Goal: Task Accomplishment & Management: Manage account settings

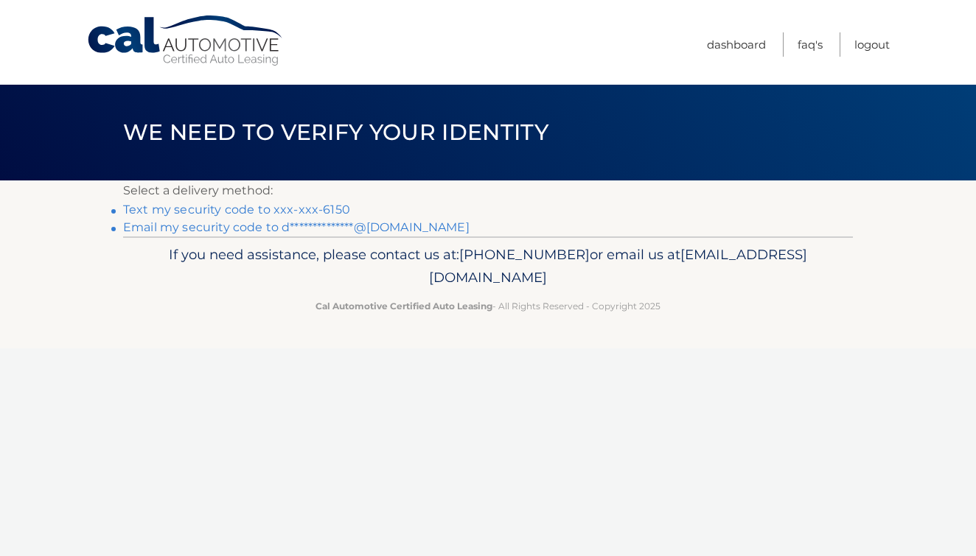
click at [314, 206] on link "Text my security code to xxx-xxx-6150" at bounding box center [236, 210] width 227 height 14
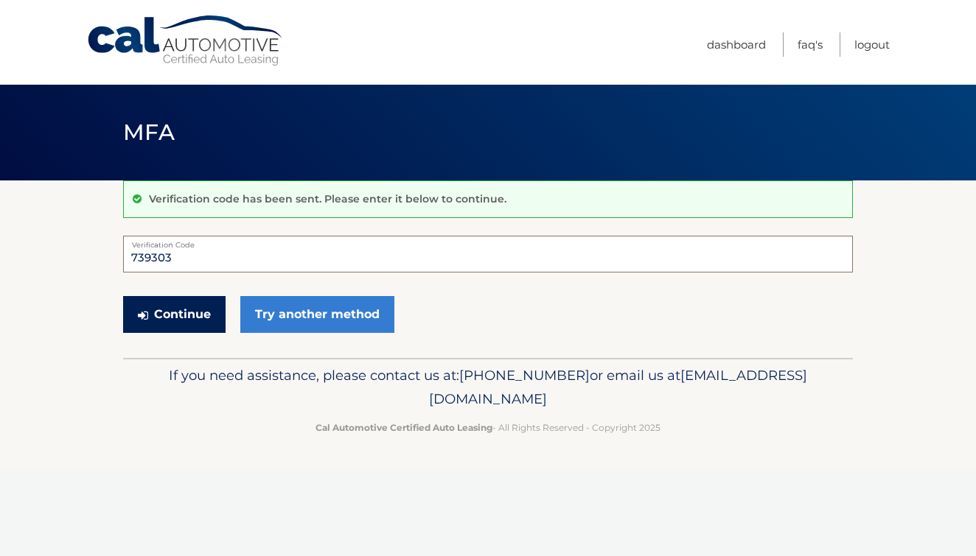
type input "739303"
click at [166, 305] on button "Continue" at bounding box center [174, 314] width 102 height 37
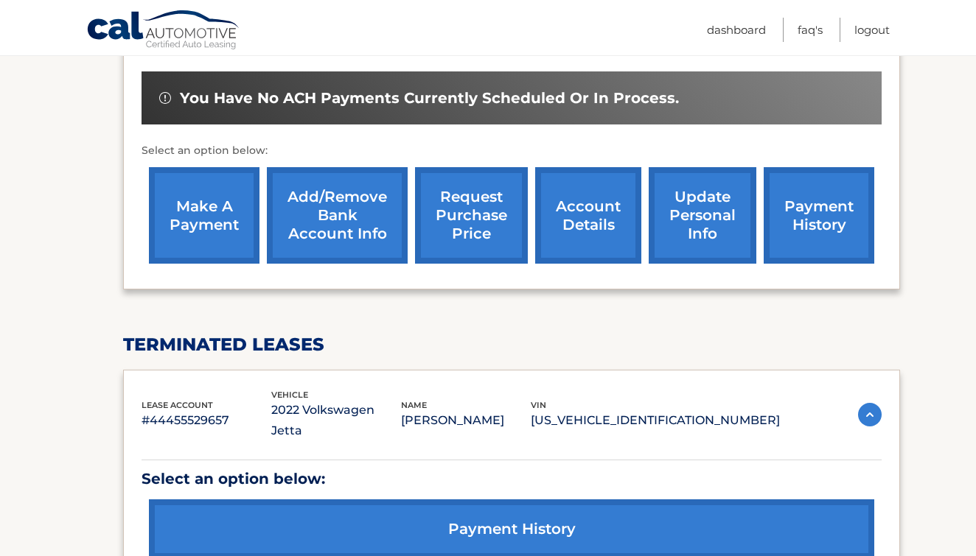
scroll to position [469, 0]
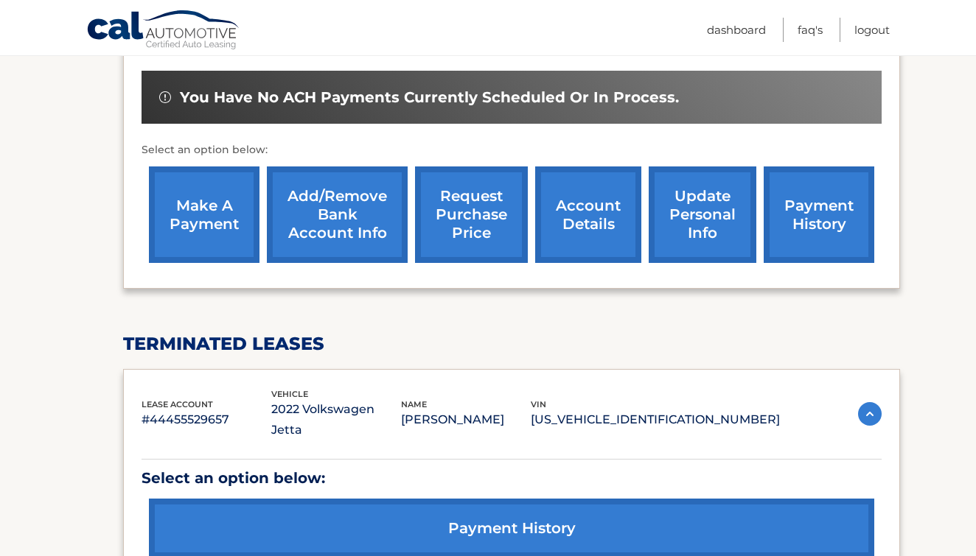
click at [601, 201] on link "account details" at bounding box center [588, 215] width 106 height 97
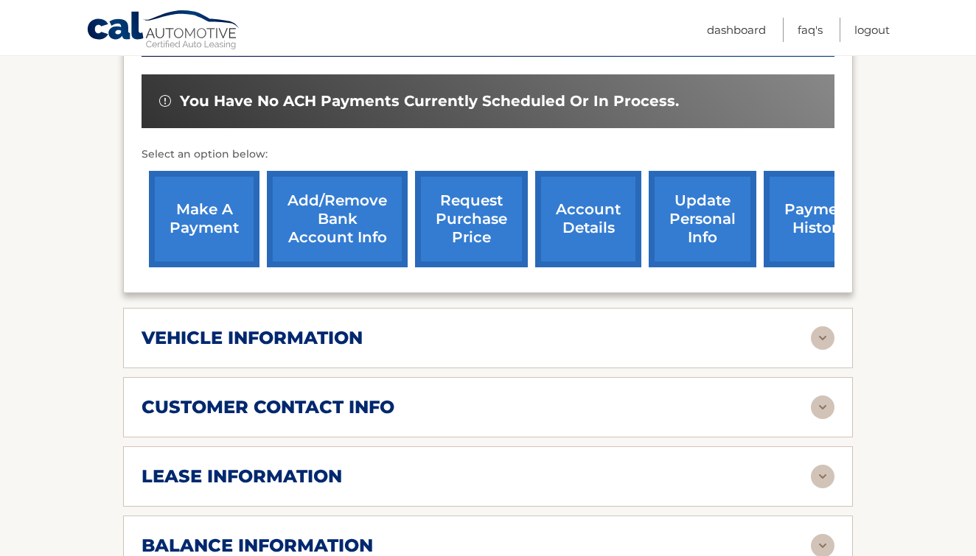
scroll to position [525, 0]
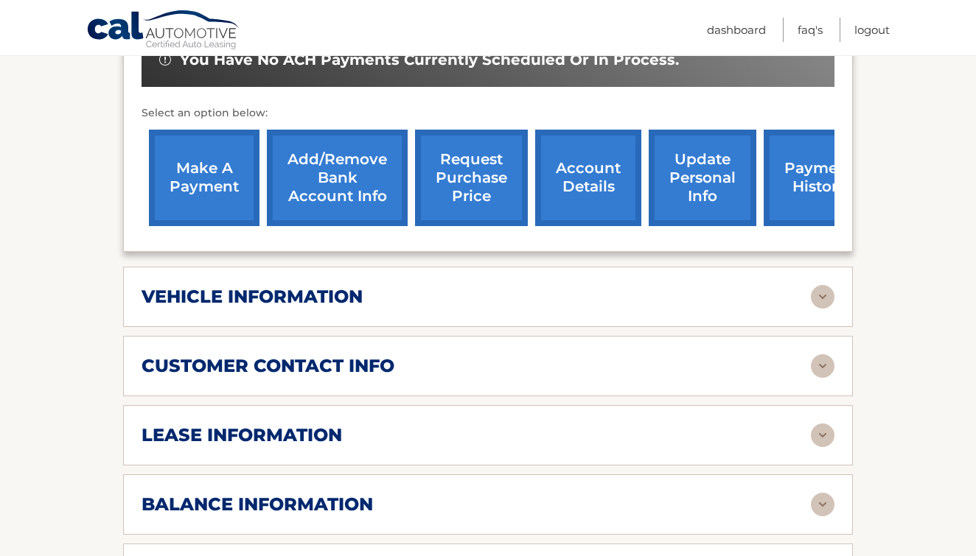
click at [498, 286] on div "vehicle information" at bounding box center [475, 297] width 669 height 22
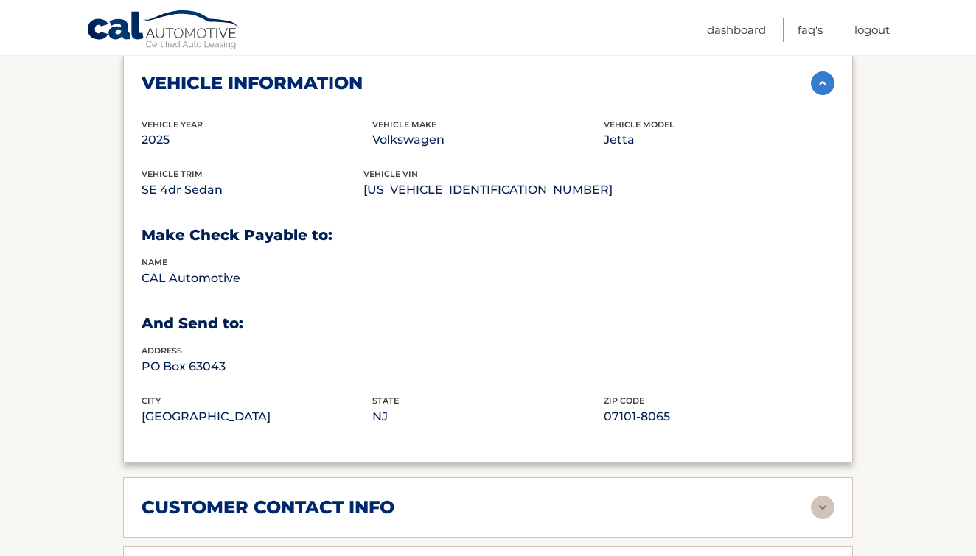
scroll to position [903, 0]
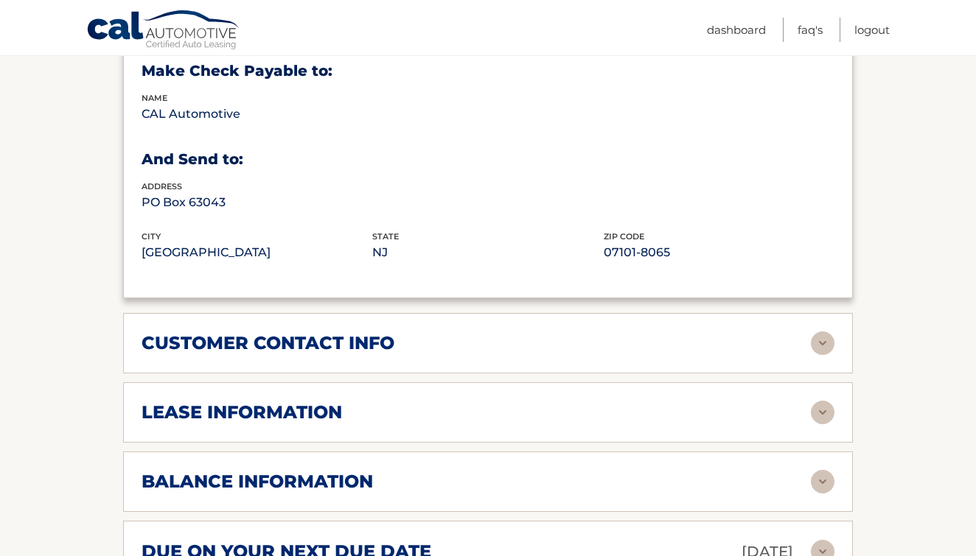
click at [443, 332] on div "customer contact info" at bounding box center [475, 343] width 669 height 22
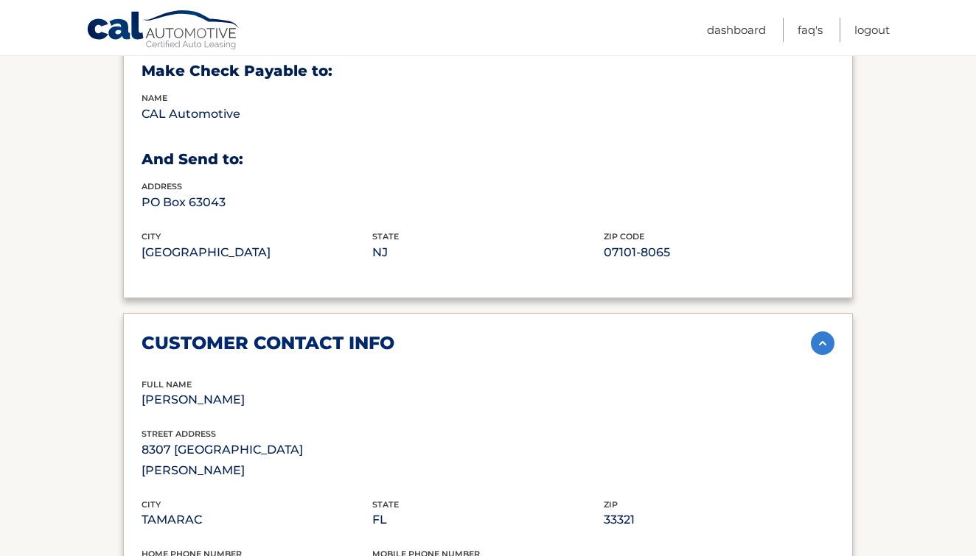
click at [443, 332] on div "customer contact info" at bounding box center [475, 343] width 669 height 22
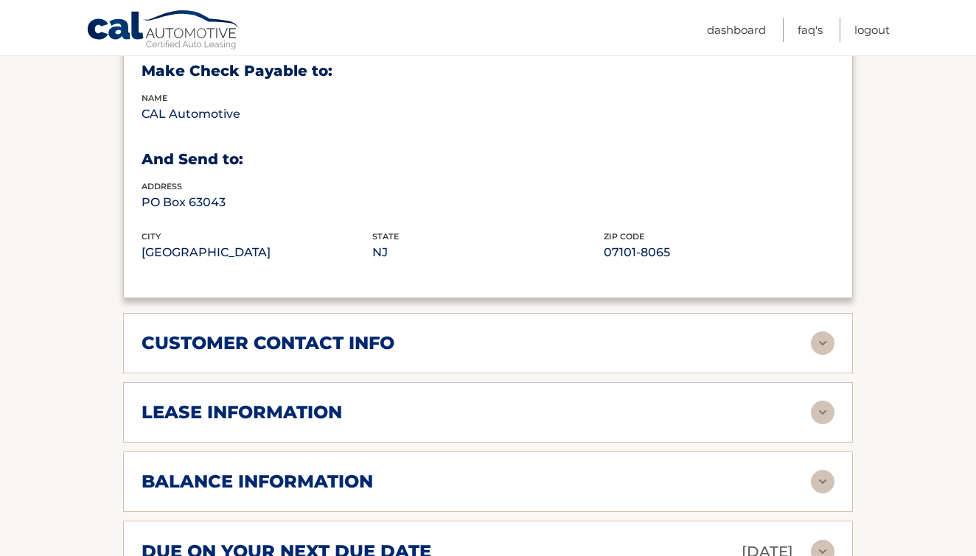
scroll to position [1055, 0]
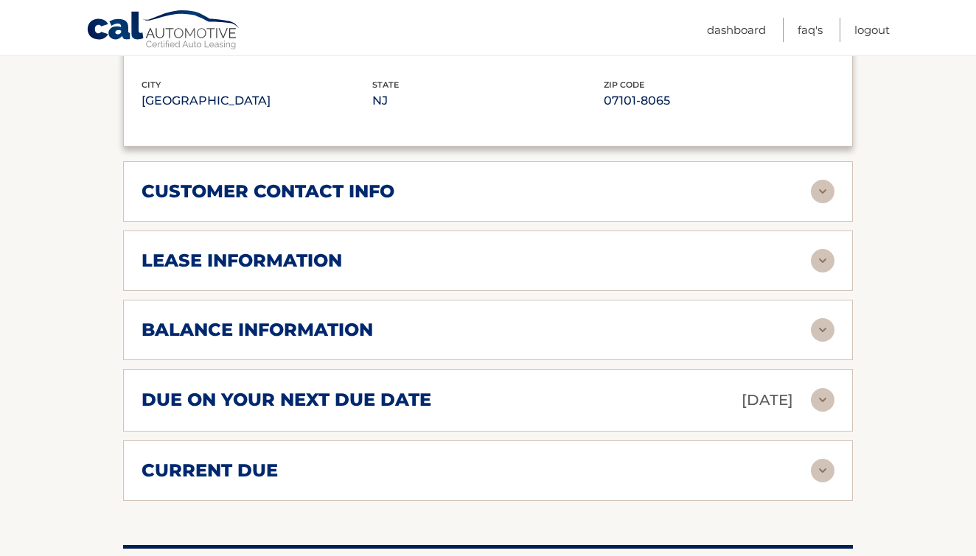
click at [422, 389] on h2 "due on your next due date" at bounding box center [286, 400] width 290 height 22
